Goal: Task Accomplishment & Management: Manage account settings

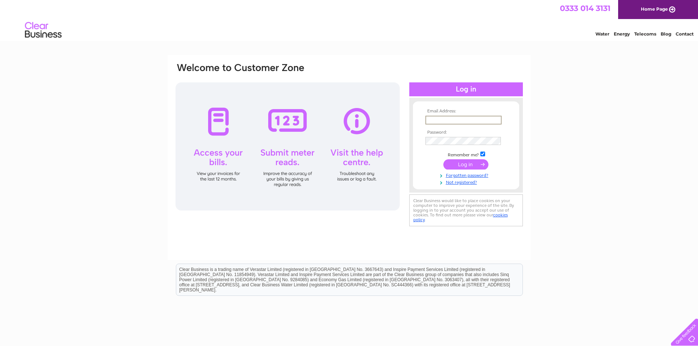
click at [430, 121] on input "text" at bounding box center [463, 120] width 76 height 9
type input "[EMAIL_ADDRESS][DOMAIN_NAME]"
click at [471, 167] on input "submit" at bounding box center [465, 164] width 45 height 10
click at [440, 122] on input "text" at bounding box center [462, 120] width 75 height 8
type input "[EMAIL_ADDRESS][DOMAIN_NAME]"
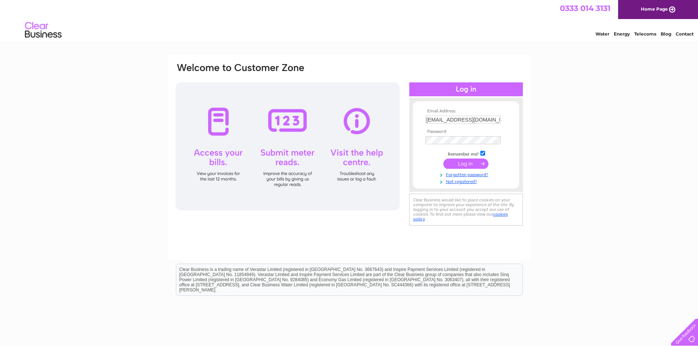
click at [484, 133] on th "Password:" at bounding box center [466, 131] width 85 height 5
click at [471, 167] on input "submit" at bounding box center [465, 164] width 45 height 10
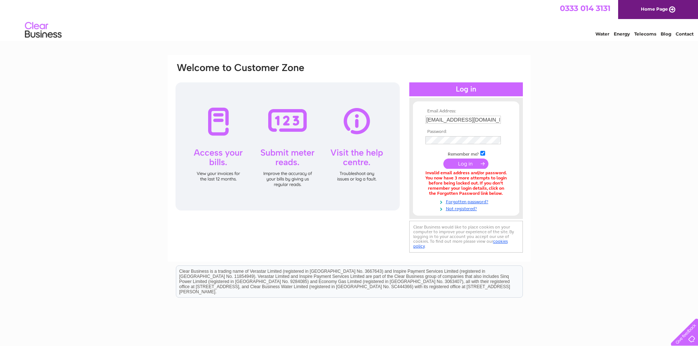
click at [457, 165] on input "submit" at bounding box center [465, 164] width 45 height 10
